Goal: Information Seeking & Learning: Check status

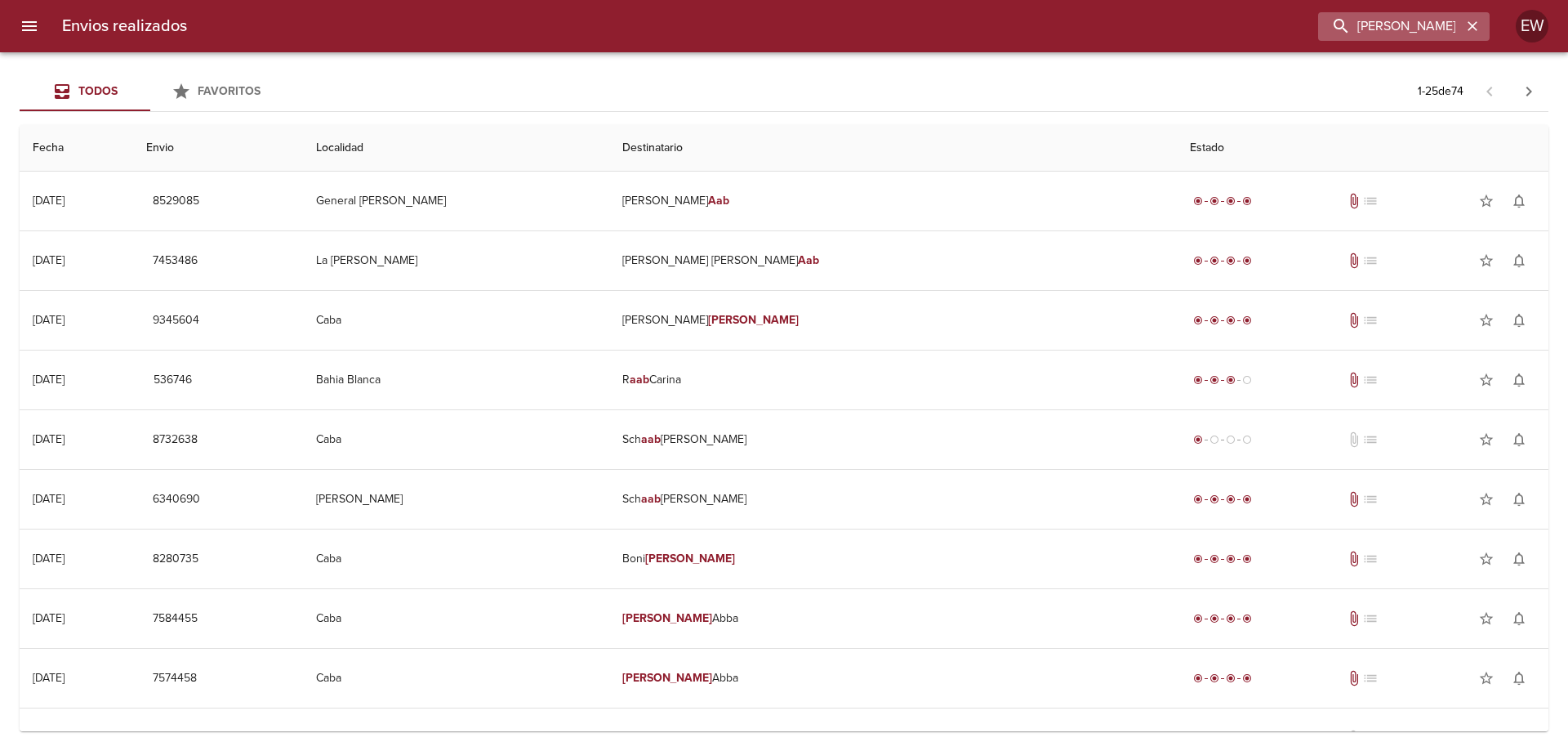
click at [1472, 27] on icon "button" at bounding box center [1472, 26] width 10 height 10
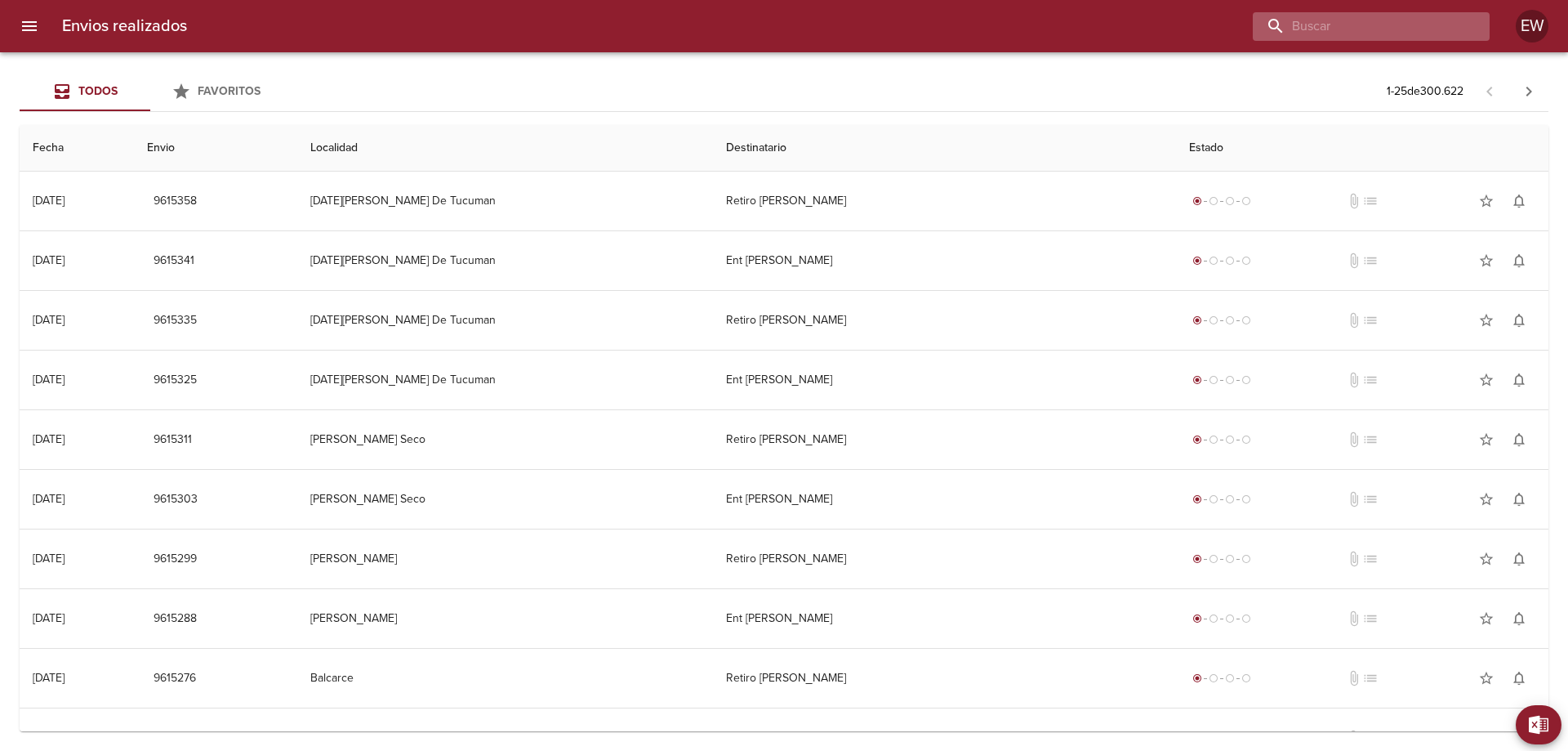
paste input "[PERSON_NAME]"
click at [1411, 28] on input "[PERSON_NAME]" at bounding box center [1357, 26] width 209 height 28
type input "[PERSON_NAME]"
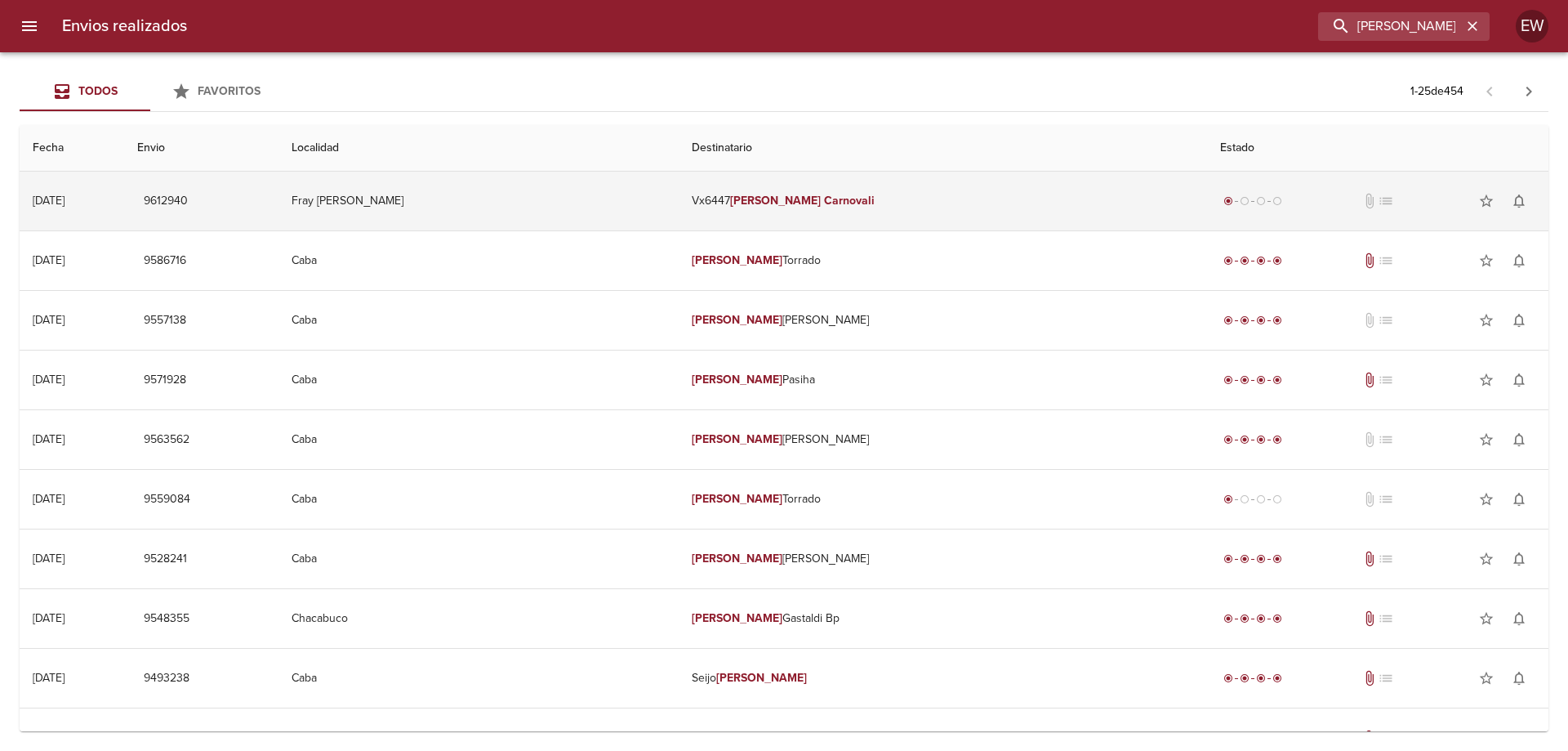
click at [835, 200] on em "Carnovali" at bounding box center [849, 200] width 51 height 14
click at [836, 199] on em "Carnovali" at bounding box center [849, 200] width 51 height 14
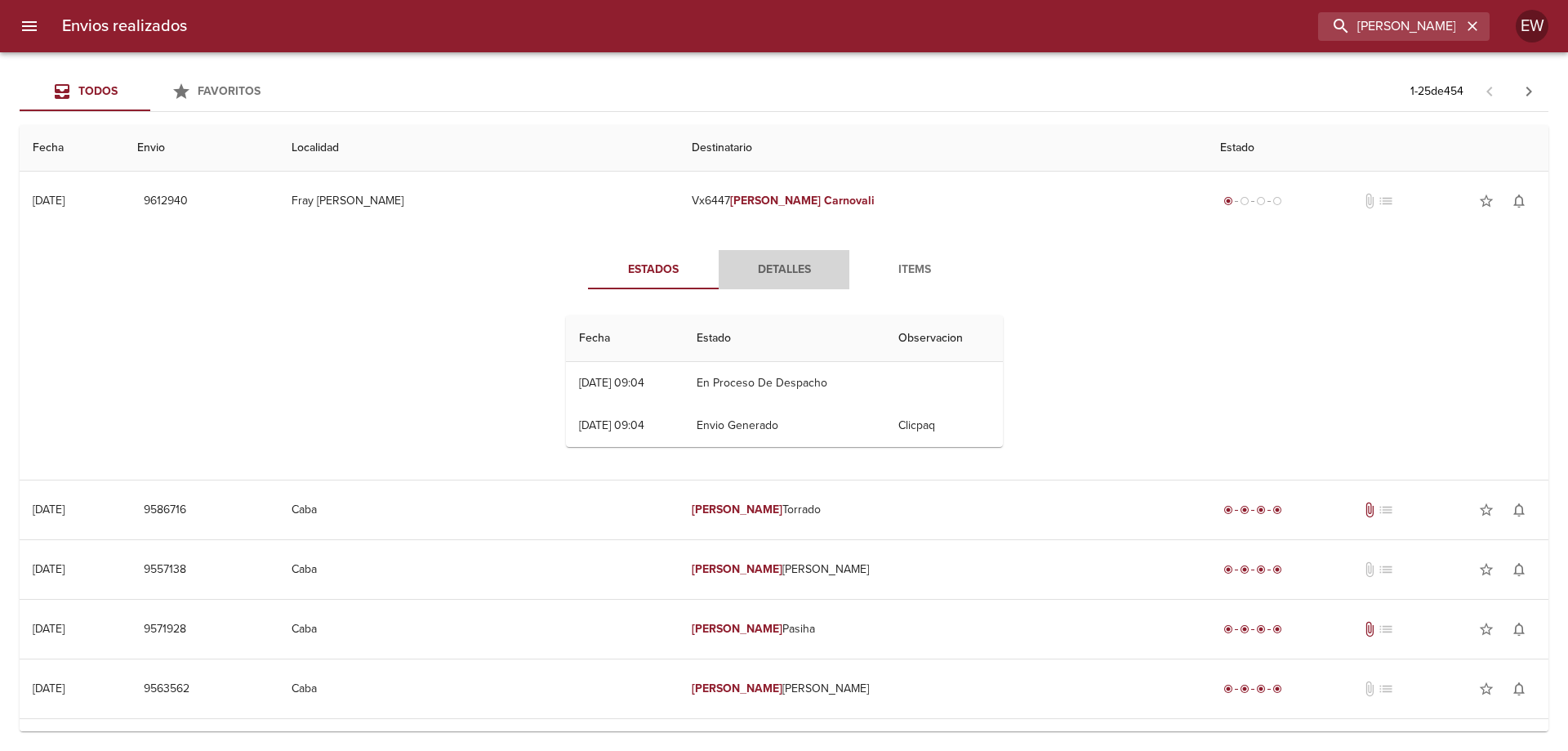
click at [783, 272] on span "Detalles" at bounding box center [784, 270] width 111 height 20
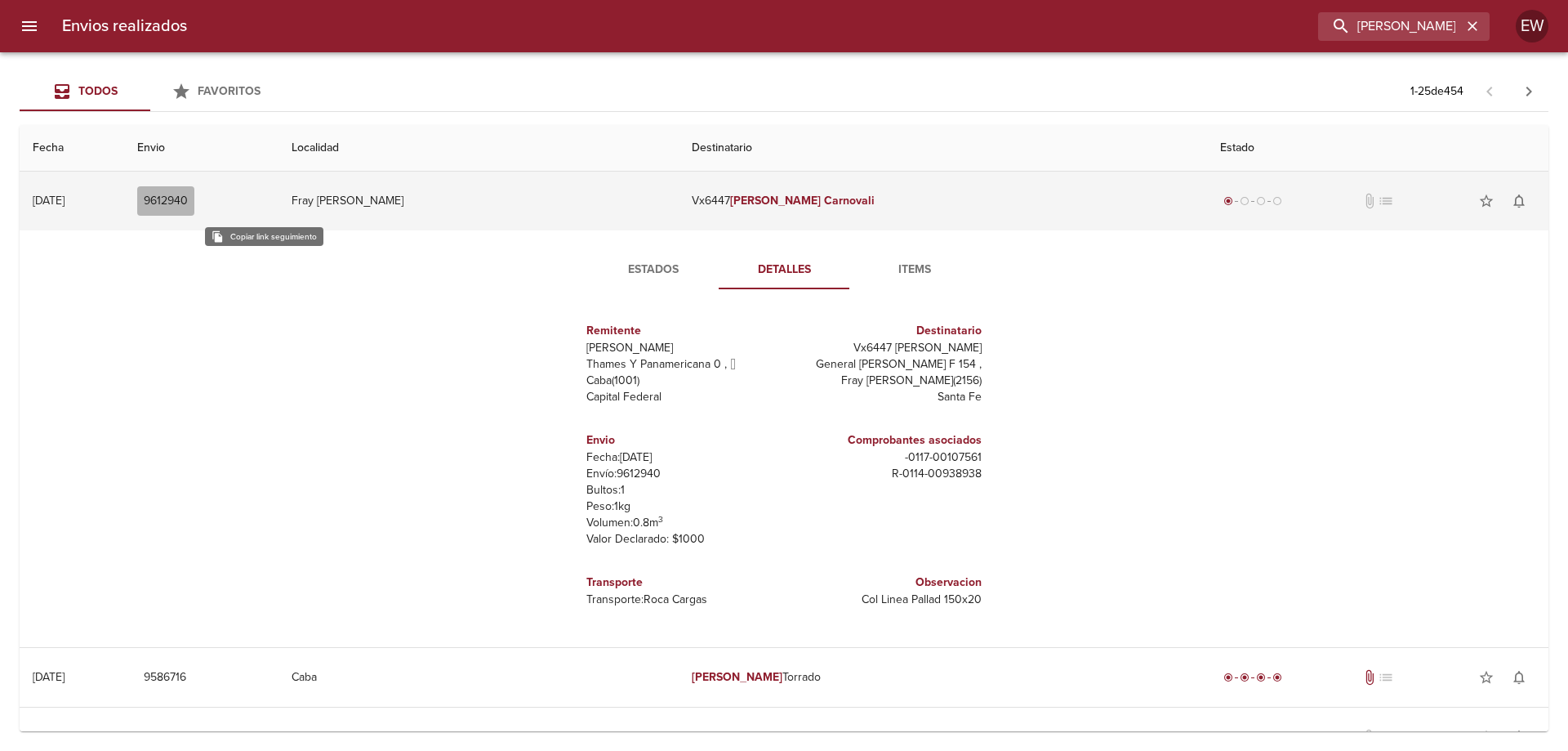
click at [188, 203] on span "9612940" at bounding box center [166, 201] width 44 height 20
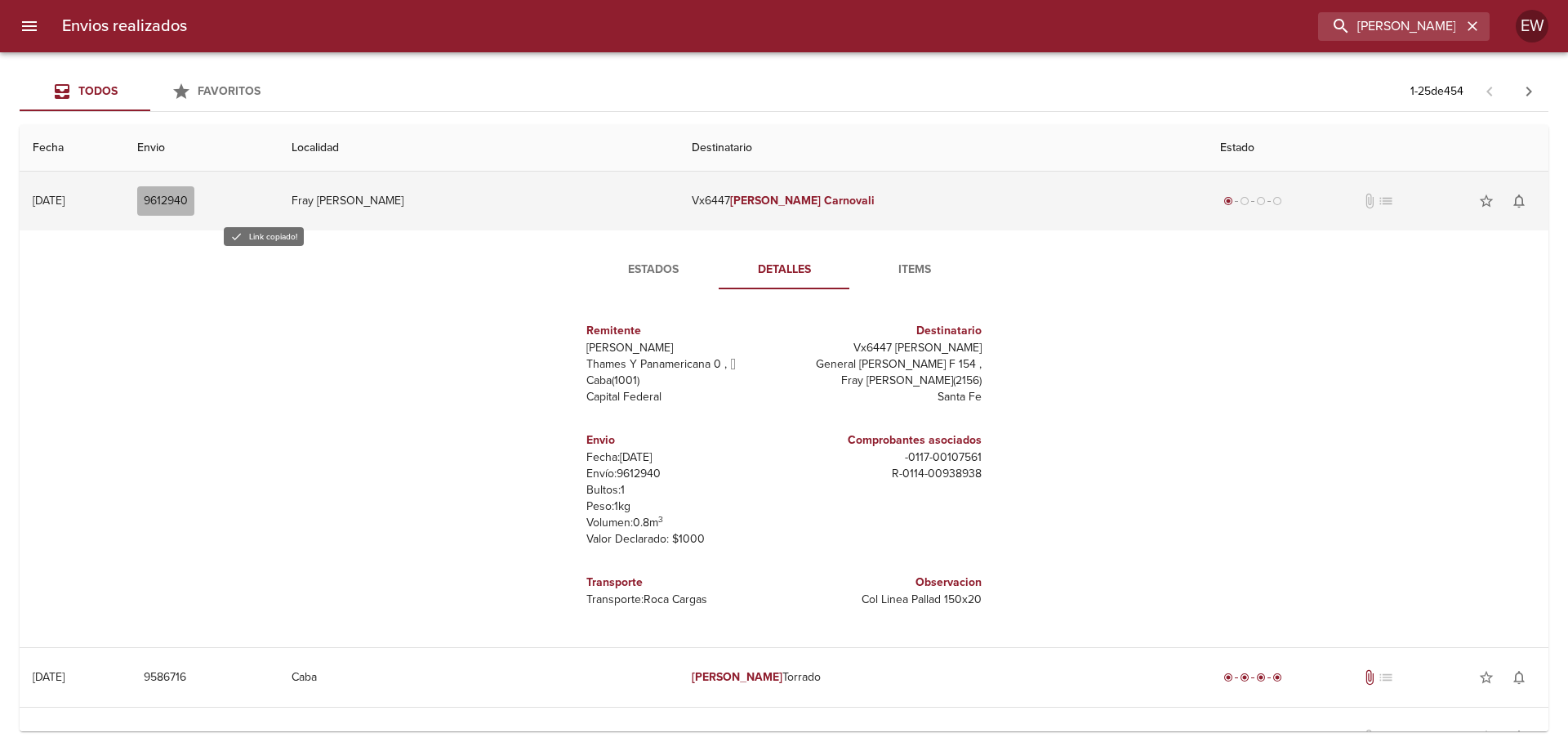
click at [188, 203] on span "9612940" at bounding box center [166, 201] width 44 height 20
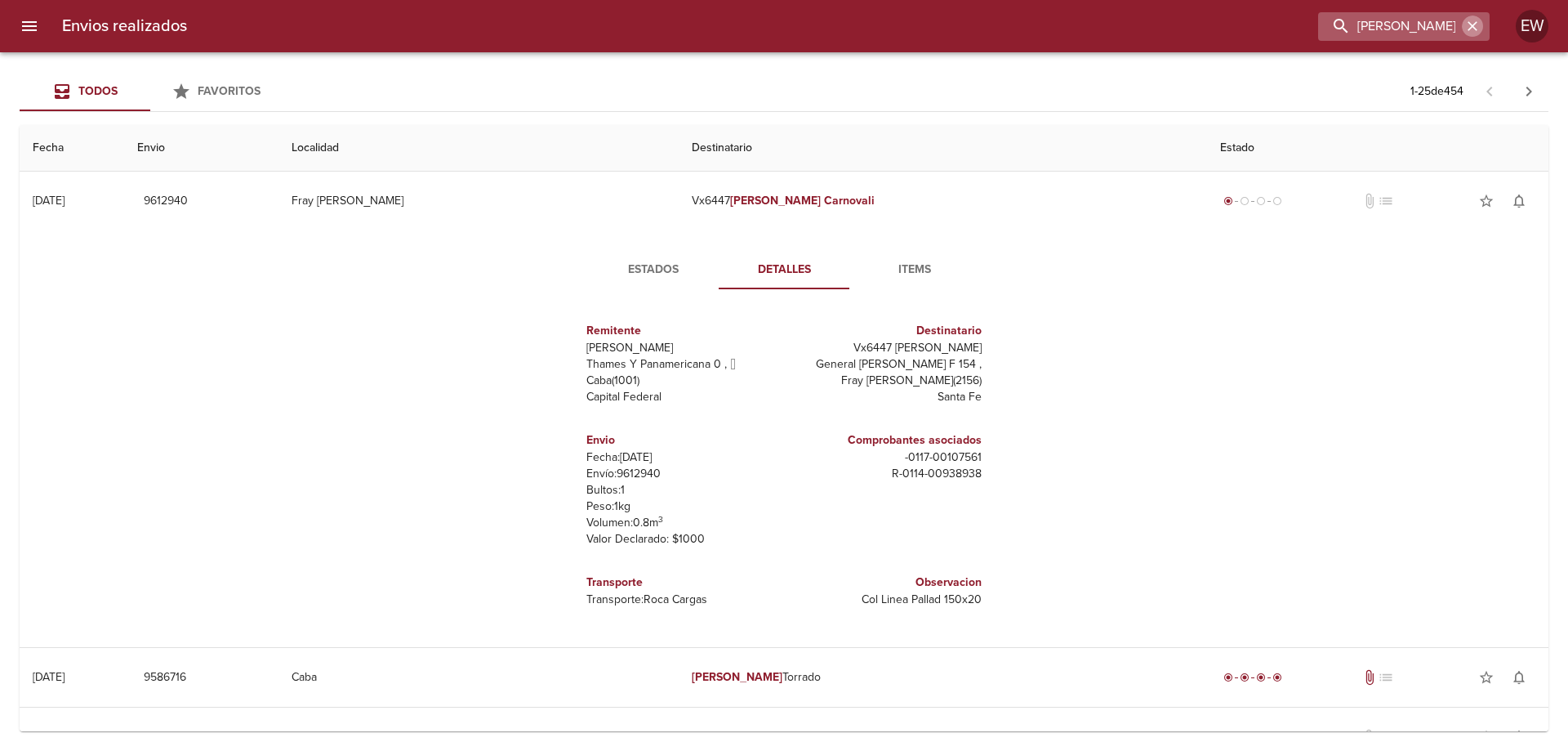
click at [1469, 26] on icon "button" at bounding box center [1472, 26] width 16 height 16
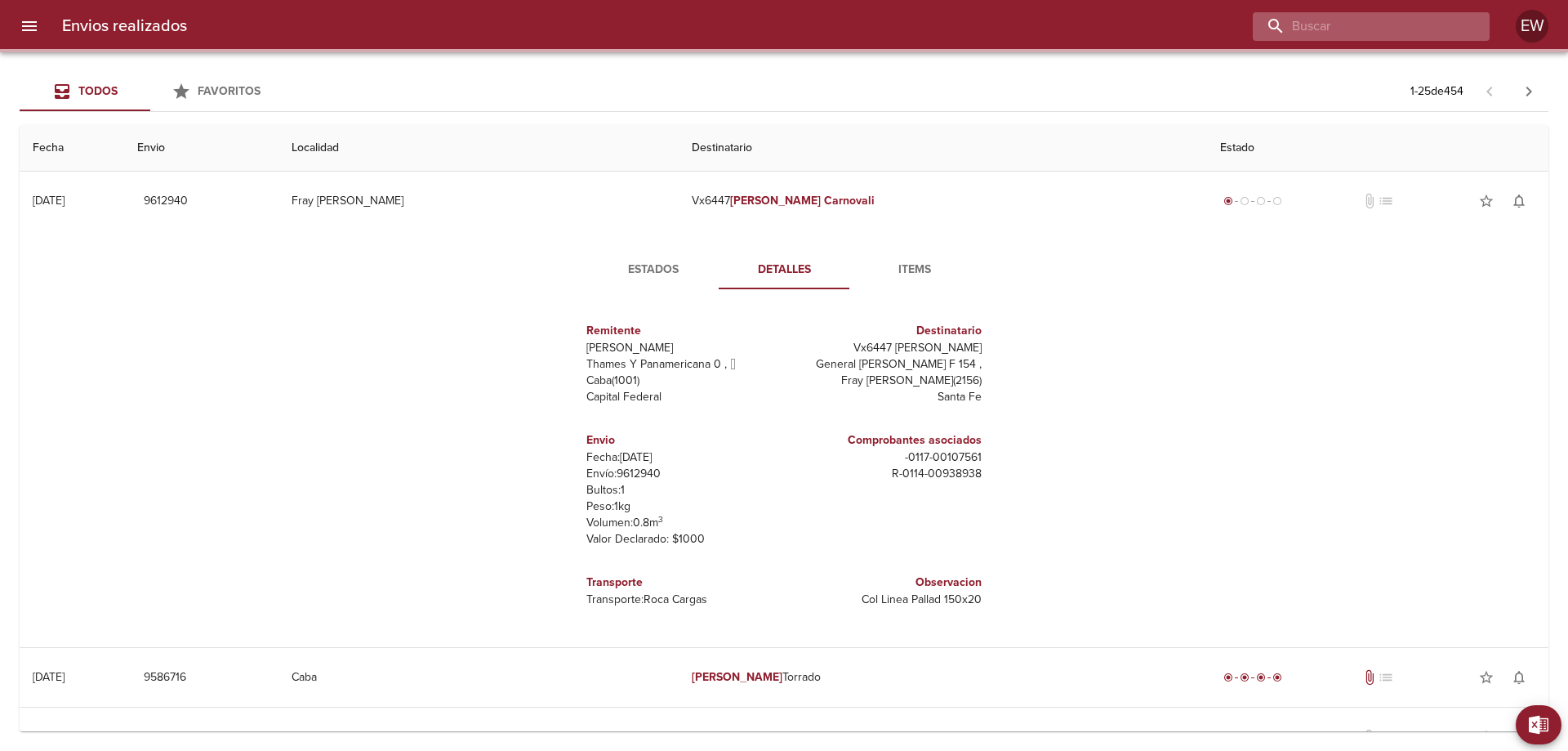
click at [1398, 30] on input "buscar" at bounding box center [1357, 26] width 209 height 28
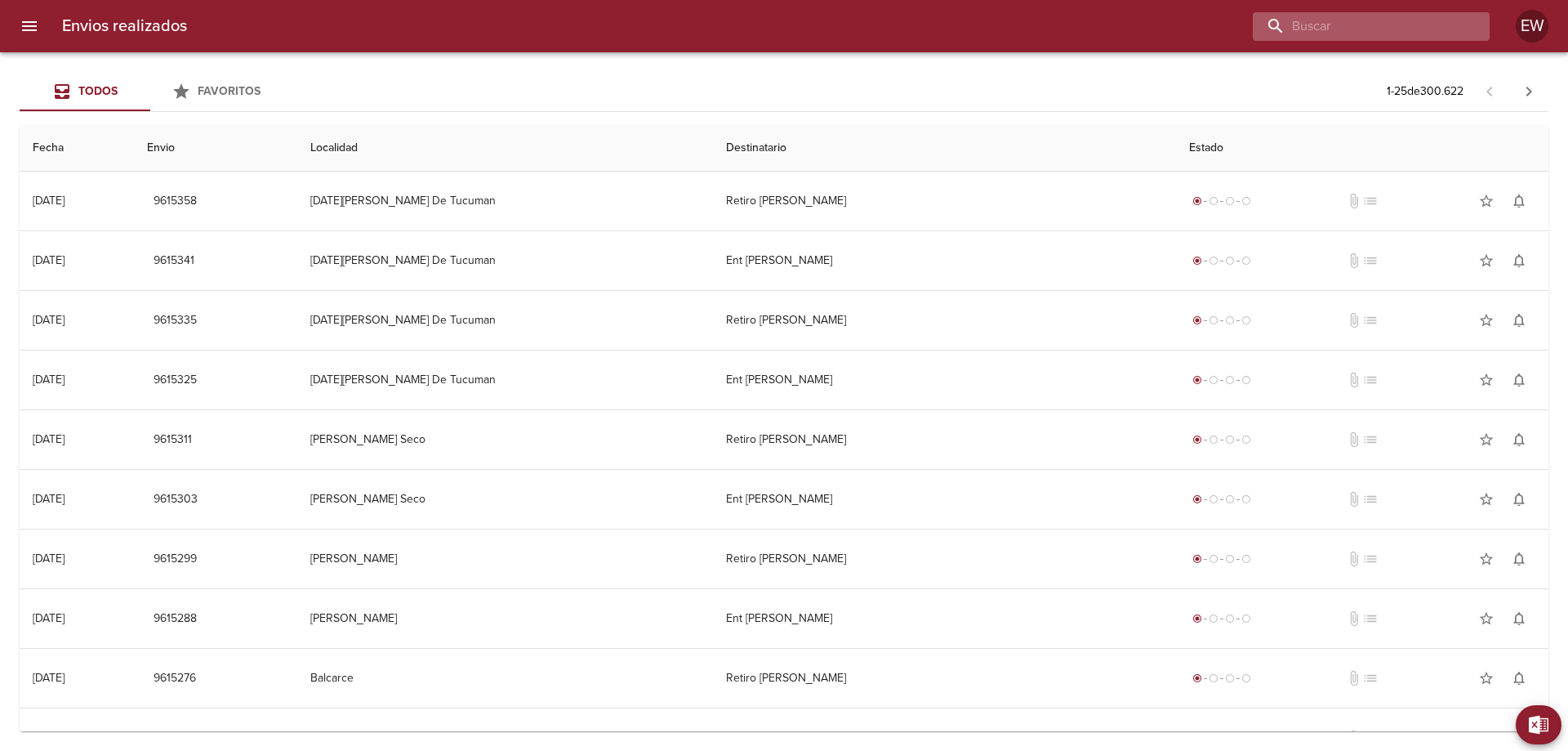
paste input "[PERSON_NAME] [PERSON_NAME]"
type input "[PERSON_NAME] [PERSON_NAME]"
click at [1215, 233] on td "radio_button_checked radio_button_unchecked radio_button_unchecked radio_button…" at bounding box center [1362, 261] width 373 height 59
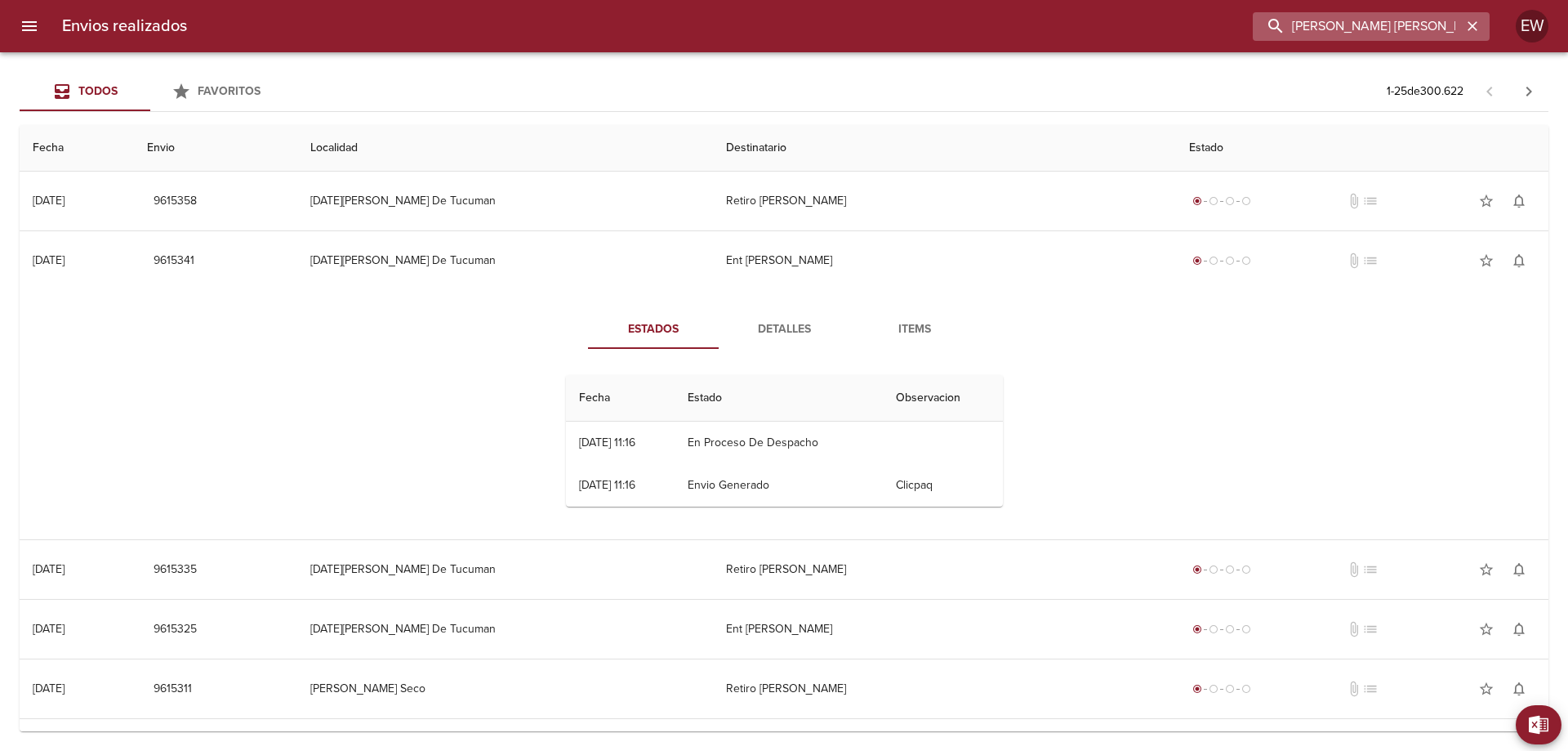
click at [1376, 30] on input "[PERSON_NAME] [PERSON_NAME]" at bounding box center [1357, 26] width 209 height 28
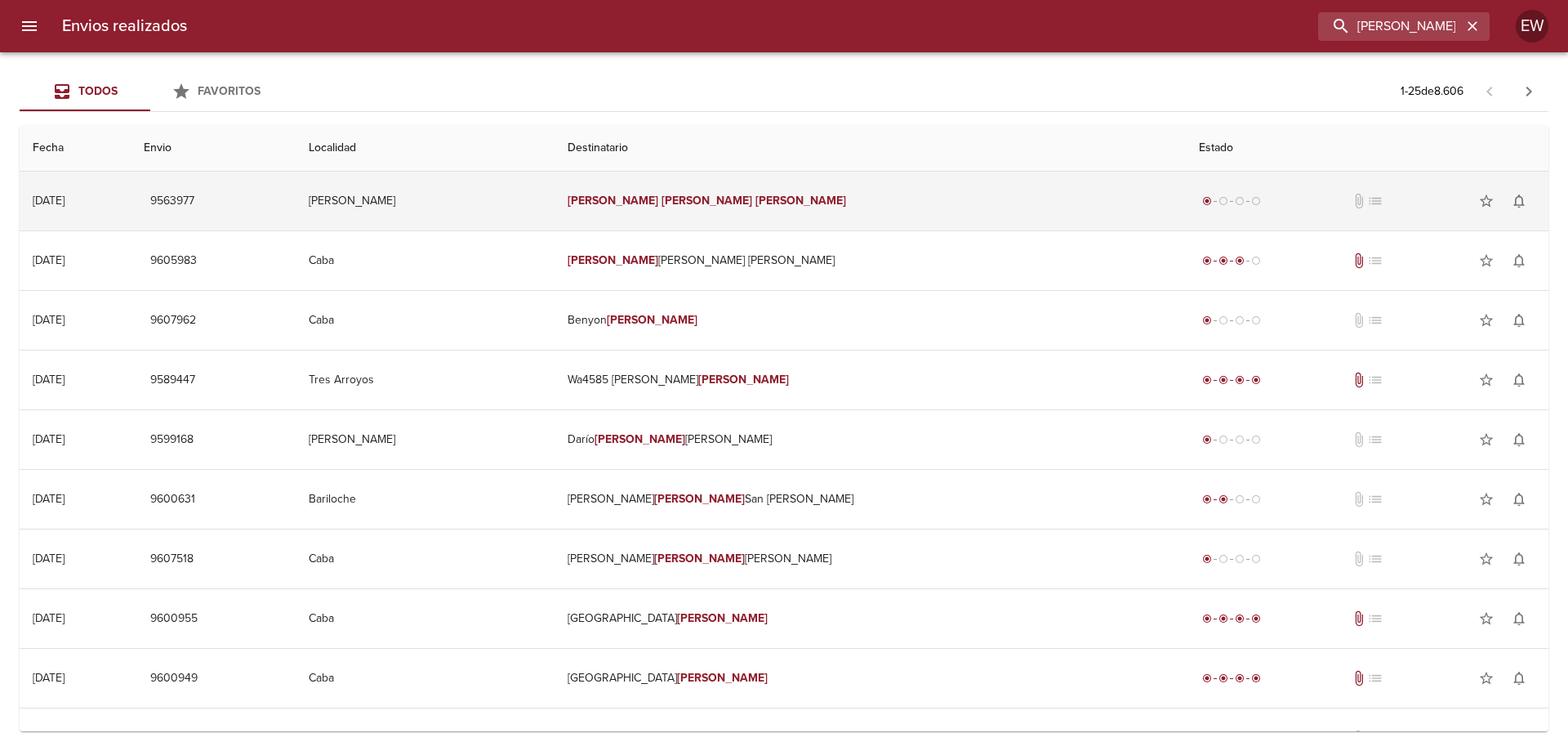
click at [789, 201] on em "[PERSON_NAME]" at bounding box center [800, 200] width 90 height 14
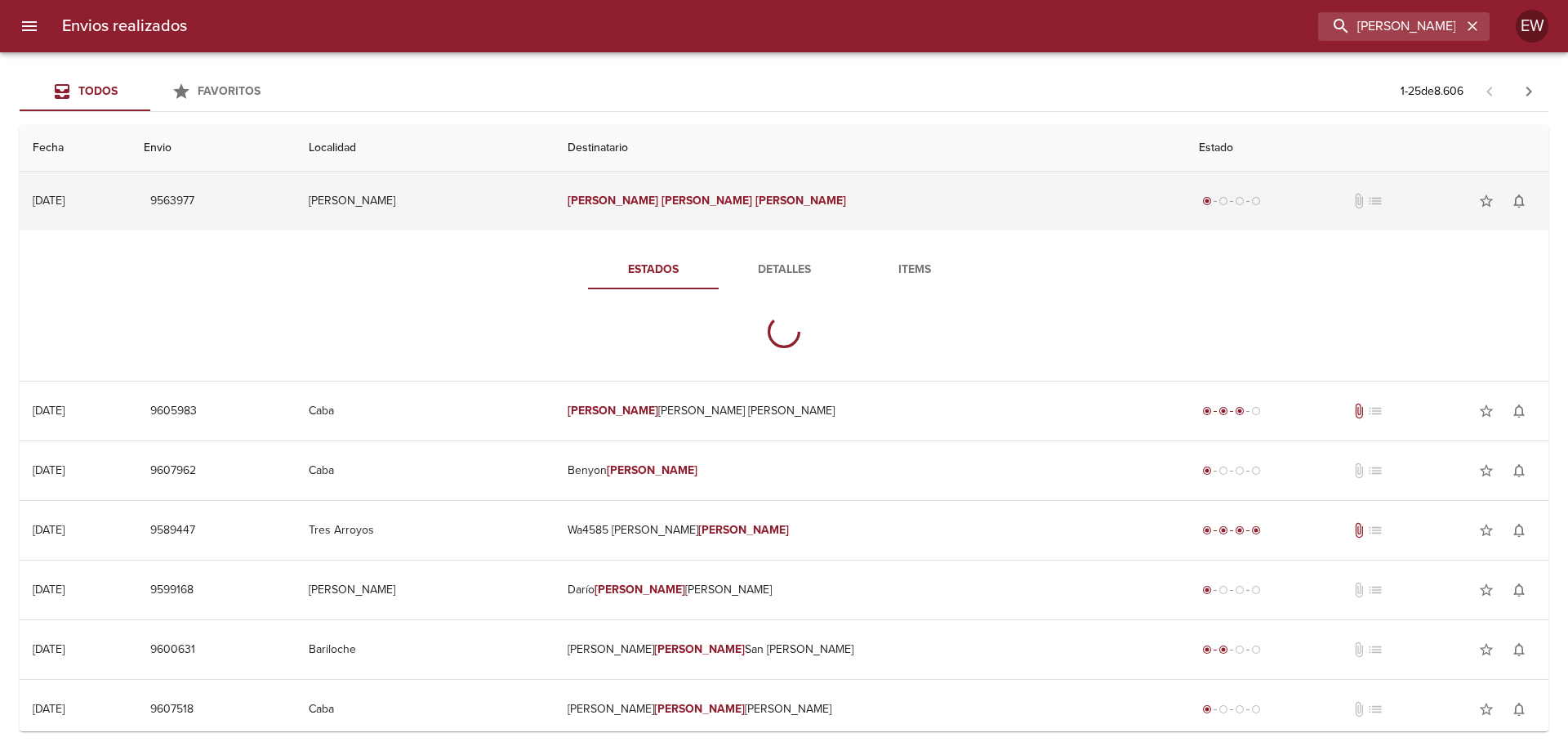
click at [789, 201] on em "[PERSON_NAME]" at bounding box center [800, 200] width 90 height 14
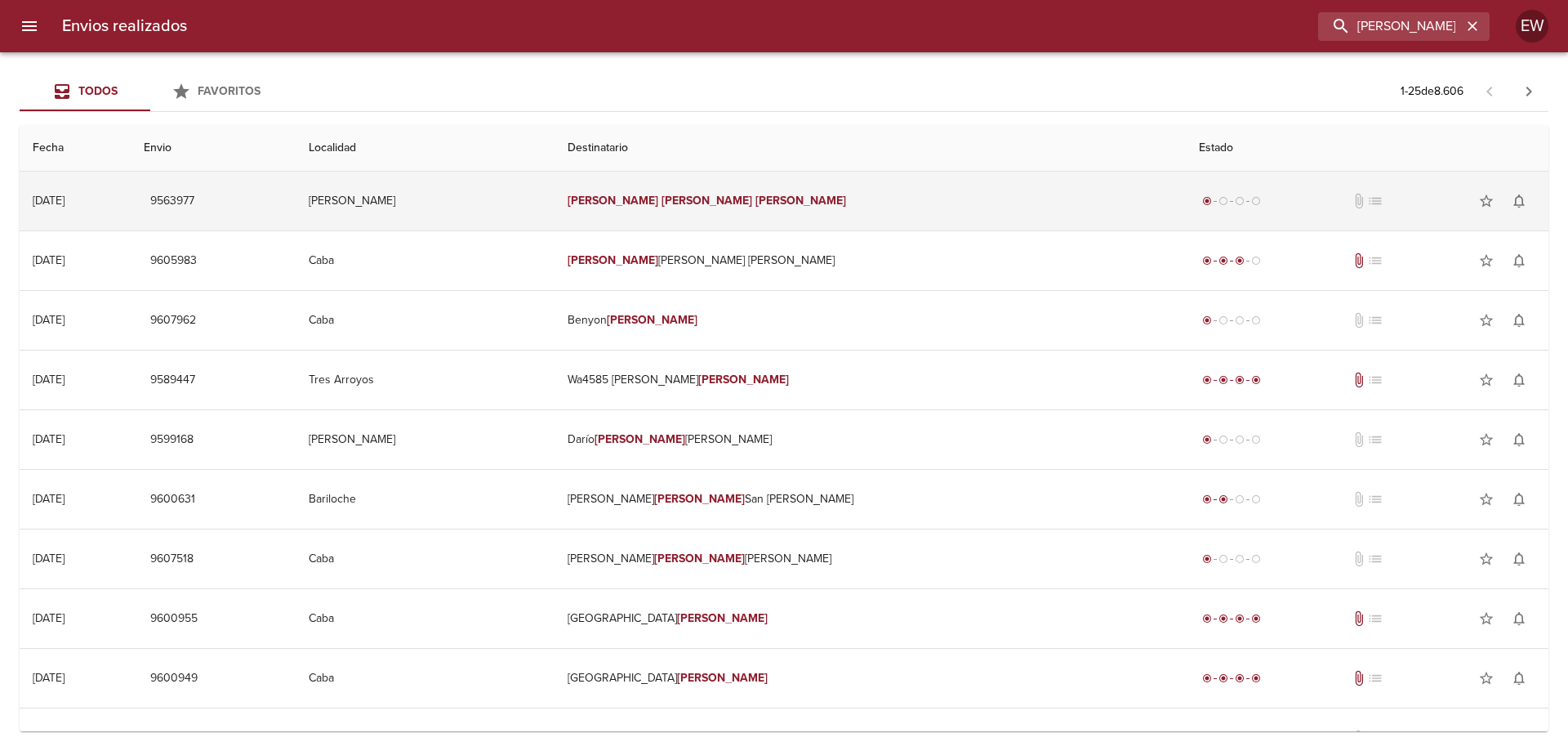
click at [789, 201] on em "[PERSON_NAME]" at bounding box center [800, 200] width 90 height 14
click at [791, 207] on em "[PERSON_NAME]" at bounding box center [800, 200] width 90 height 14
